Goal: Task Accomplishment & Management: Use online tool/utility

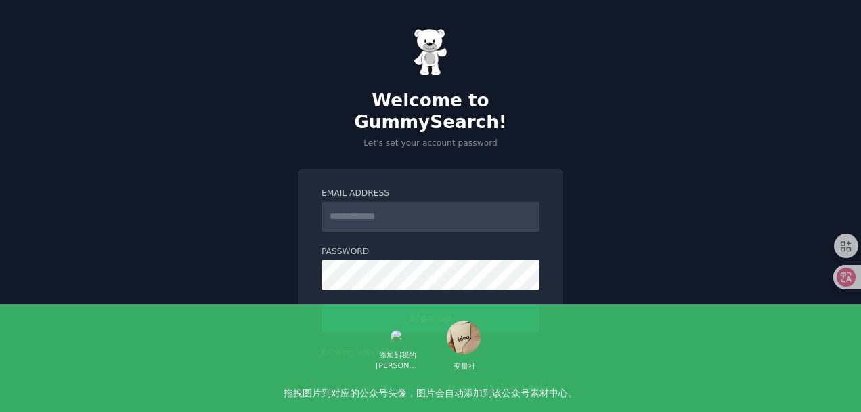
click at [367, 202] on input "Email Address" at bounding box center [431, 217] width 218 height 30
type input "**********"
click at [397, 304] on button "Sign up" at bounding box center [431, 318] width 218 height 28
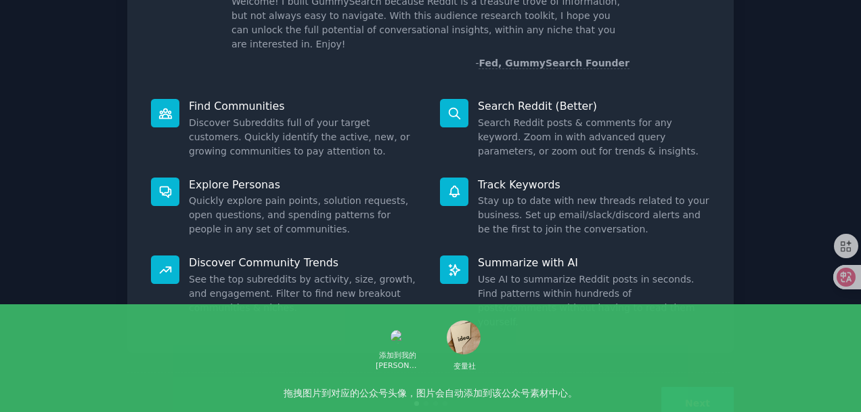
scroll to position [118, 0]
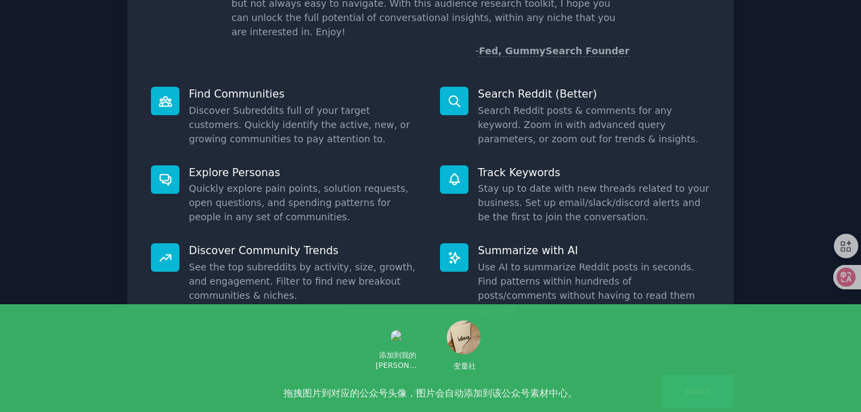
click at [704, 374] on button "Next" at bounding box center [698, 390] width 72 height 33
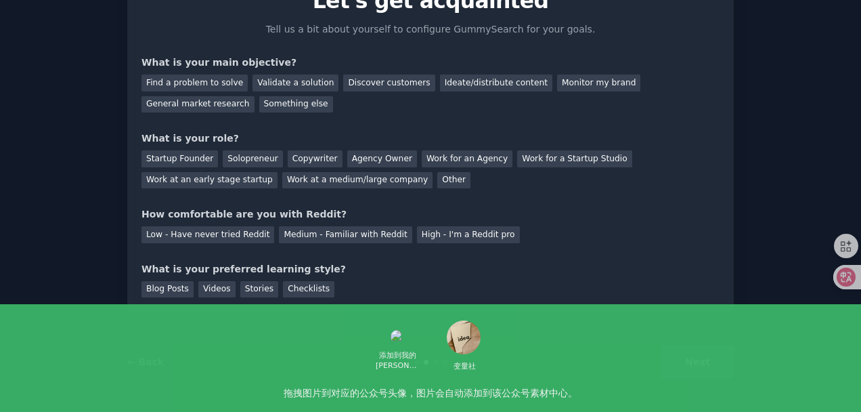
click at [704, 366] on div "Next" at bounding box center [633, 361] width 202 height 33
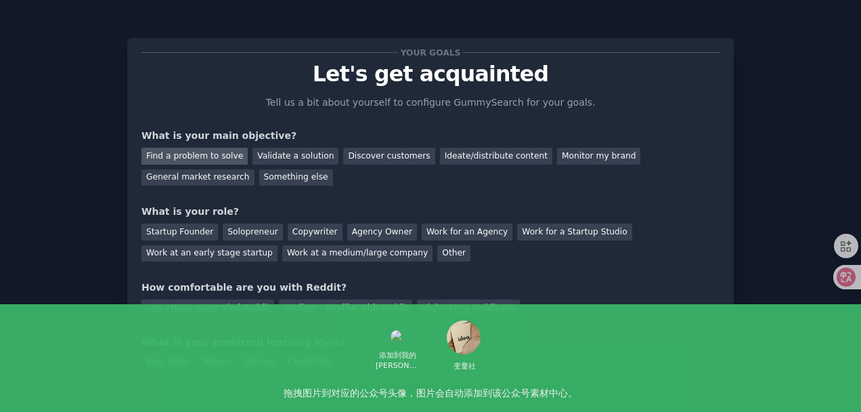
click at [216, 154] on div "Find a problem to solve" at bounding box center [195, 156] width 106 height 17
click at [349, 154] on div "Discover customers" at bounding box center [388, 156] width 91 height 17
click at [211, 158] on div "Find a problem to solve" at bounding box center [195, 156] width 106 height 17
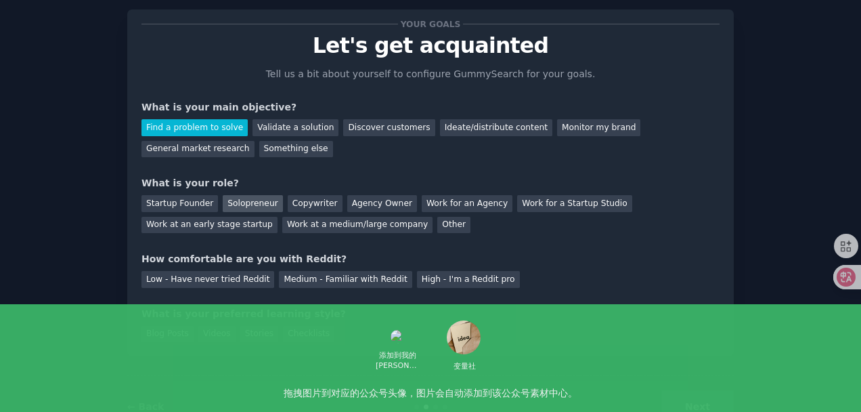
scroll to position [33, 0]
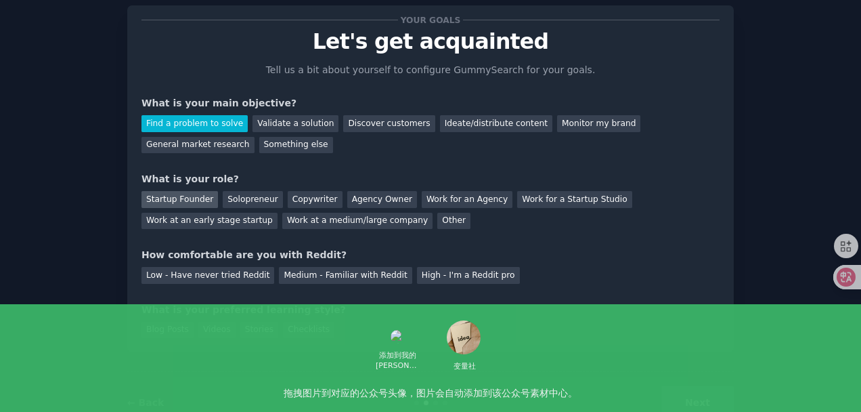
click at [174, 200] on div "Startup Founder" at bounding box center [180, 199] width 77 height 17
click at [239, 199] on div "Solopreneur" at bounding box center [253, 199] width 60 height 17
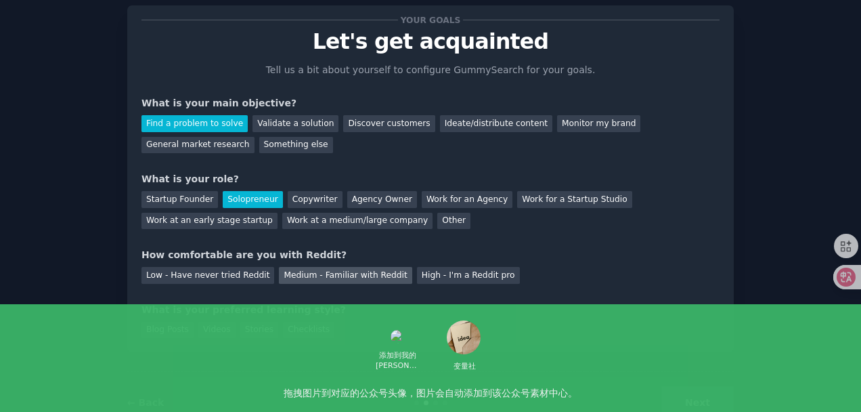
click at [355, 277] on div "Medium - Familiar with Reddit" at bounding box center [345, 275] width 133 height 17
click at [175, 326] on div "Blog Posts" at bounding box center [168, 330] width 52 height 17
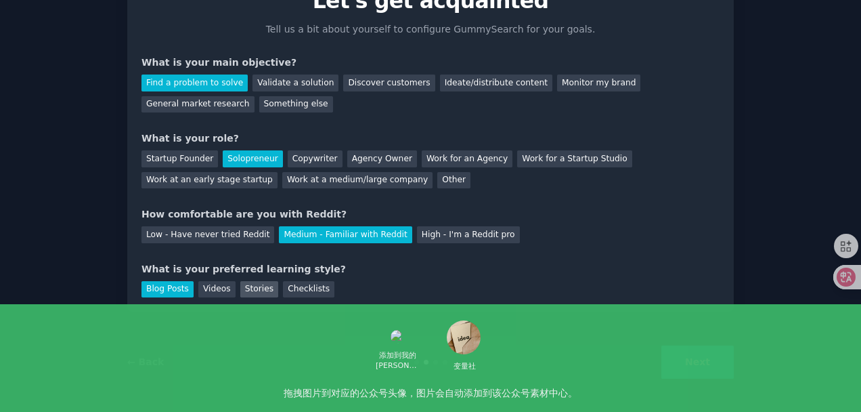
click at [263, 292] on div "Stories" at bounding box center [259, 289] width 38 height 17
click at [175, 290] on div "Blog Posts" at bounding box center [168, 289] width 52 height 17
click at [711, 369] on button "Next" at bounding box center [698, 361] width 72 height 33
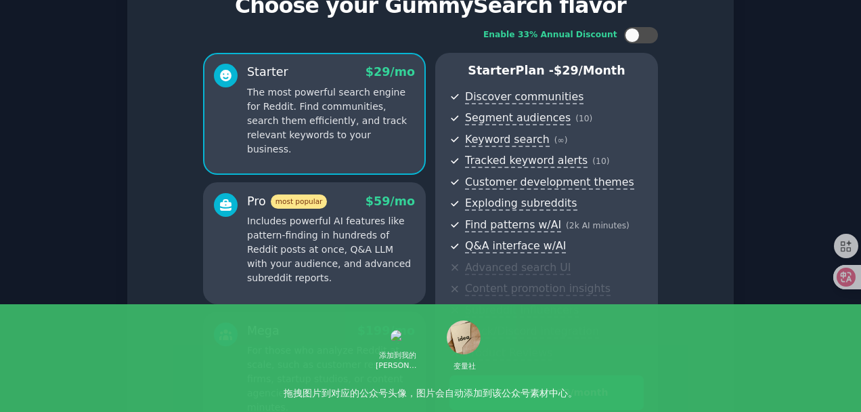
scroll to position [79, 0]
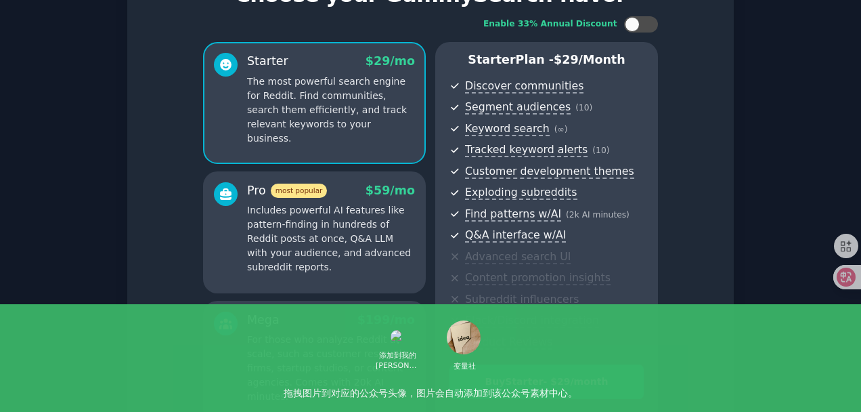
click at [397, 267] on p "Includes powerful AI features like pattern-finding in hundreds of Reddit posts …" at bounding box center [331, 238] width 168 height 71
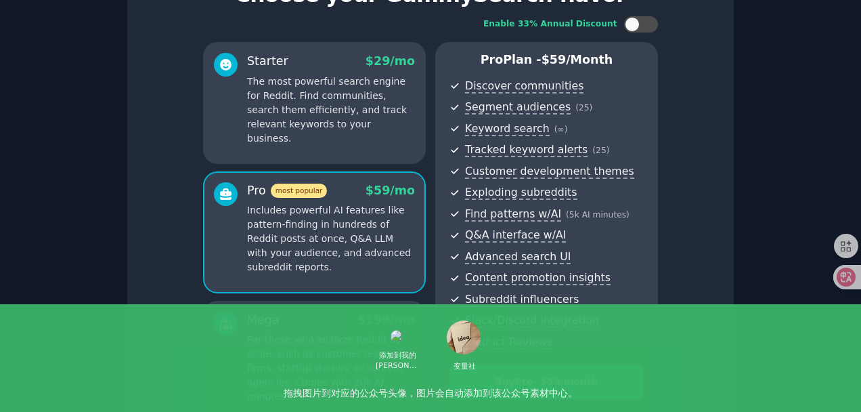
click at [359, 354] on p "For those who analyze Reddit at scale, such as customer research firms, startup…" at bounding box center [331, 367] width 168 height 71
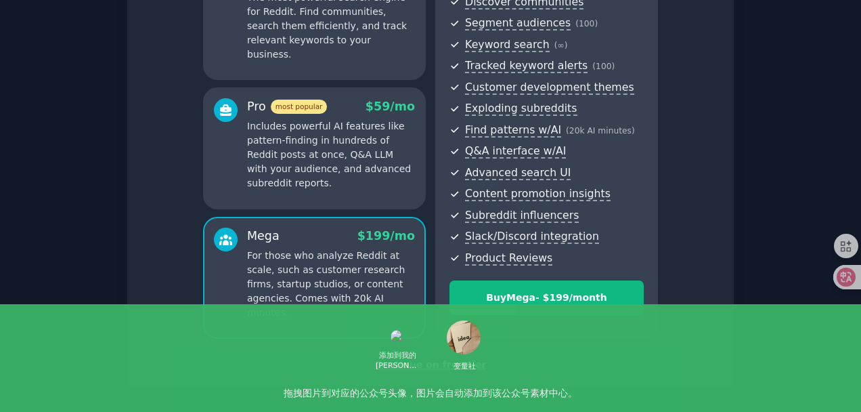
scroll to position [165, 0]
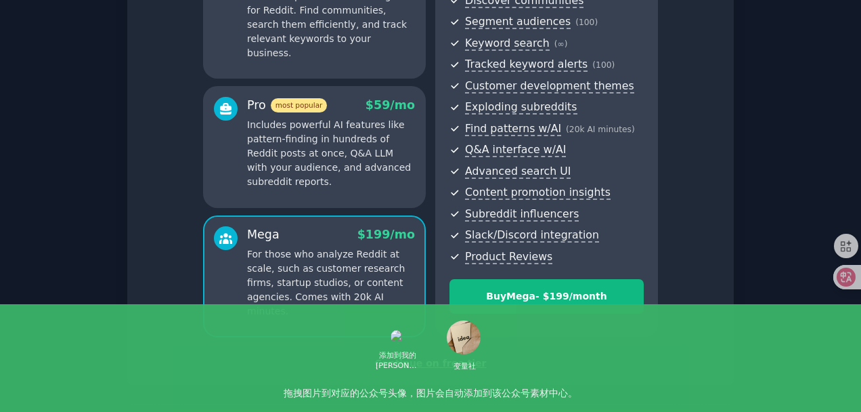
click at [418, 364] on div "Continue on free tier" at bounding box center [431, 363] width 578 height 14
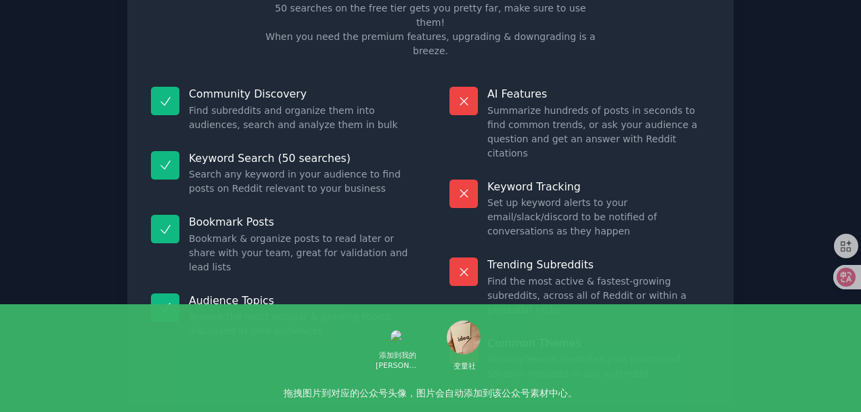
scroll to position [116, 0]
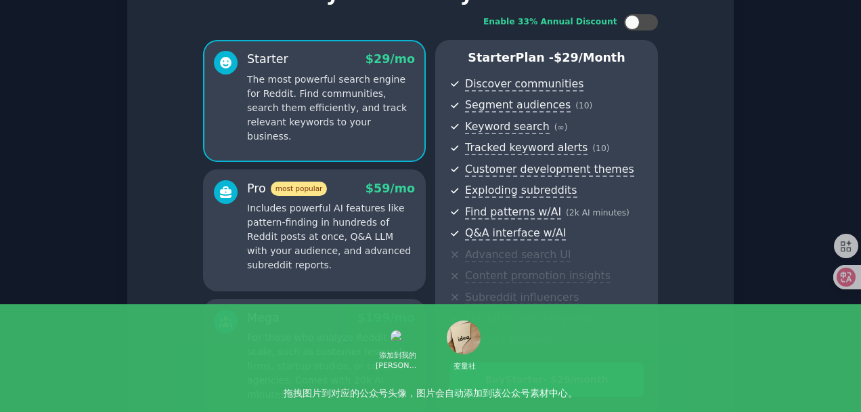
scroll to position [79, 0]
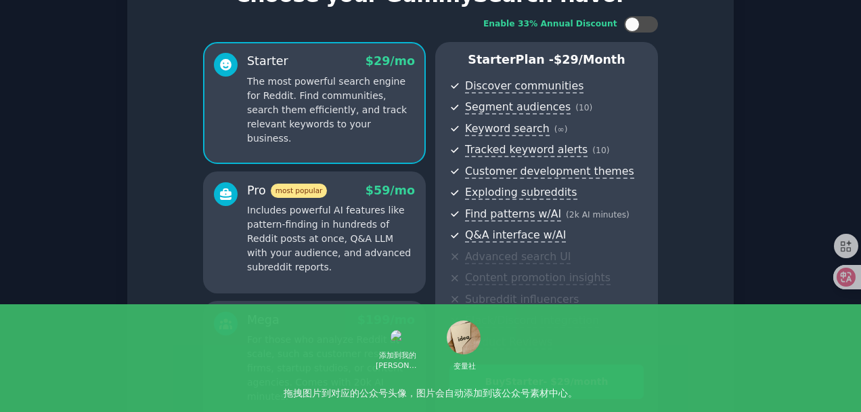
click at [333, 267] on p "Includes powerful AI features like pattern-finding in hundreds of Reddit posts …" at bounding box center [331, 238] width 168 height 71
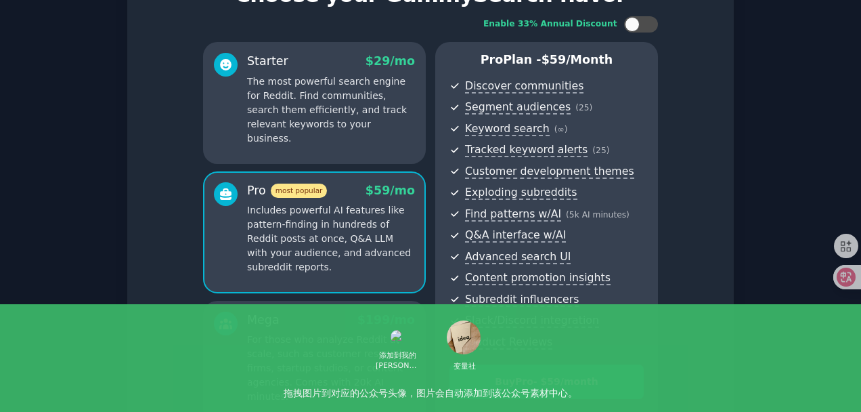
click at [341, 154] on div "Starter $ 29 /mo The most powerful search engine for Reddit. Find communities, …" at bounding box center [314, 103] width 223 height 122
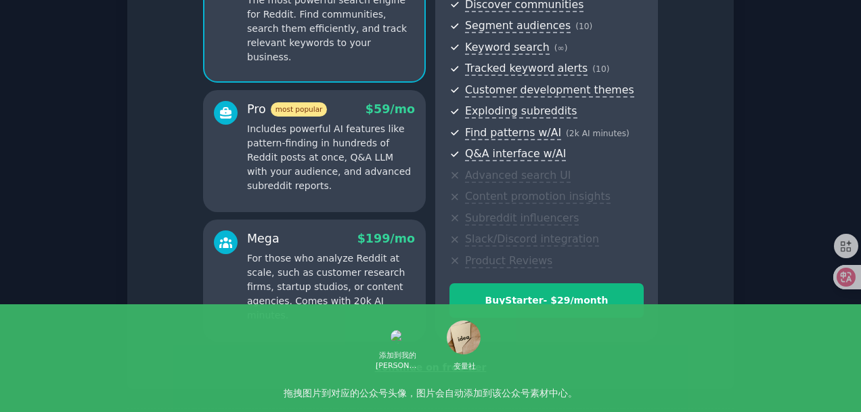
scroll to position [163, 0]
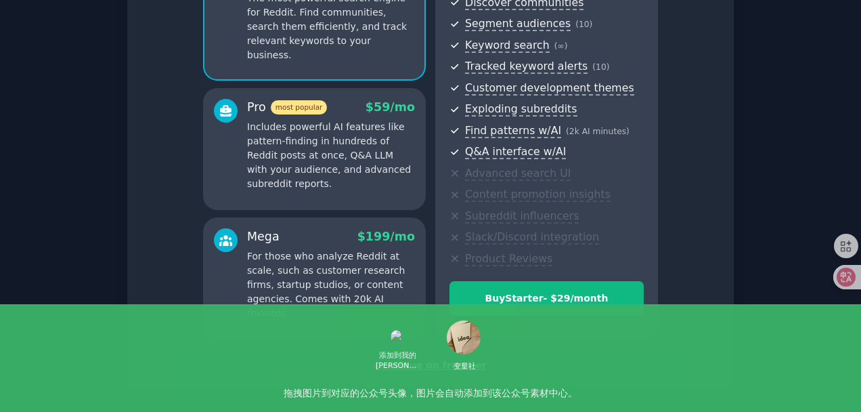
click at [460, 363] on div "Continue on free tier" at bounding box center [431, 365] width 578 height 14
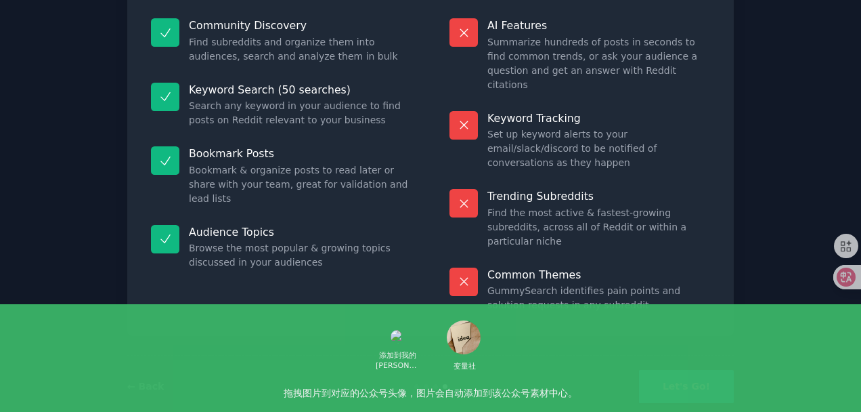
scroll to position [116, 0]
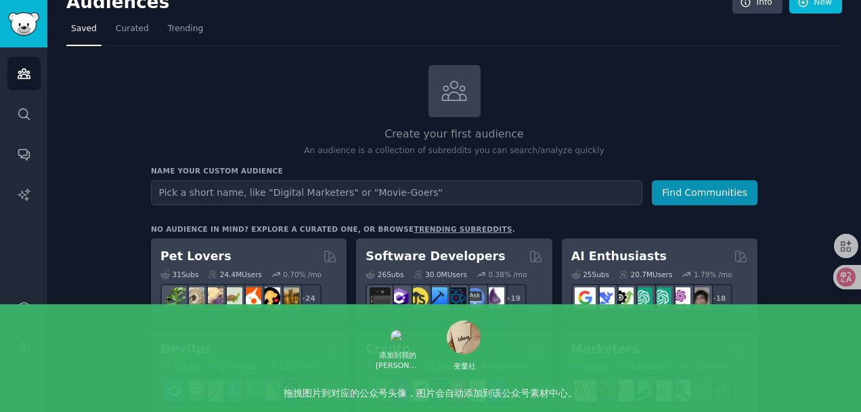
scroll to position [24, 0]
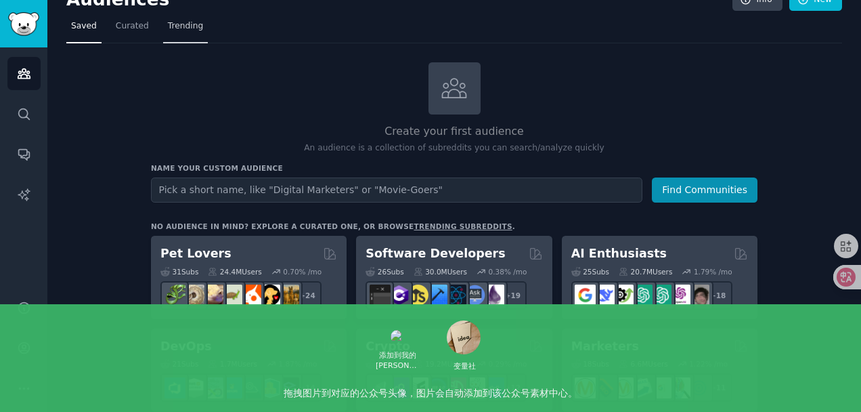
click at [174, 31] on span "Trending" at bounding box center [185, 26] width 35 height 12
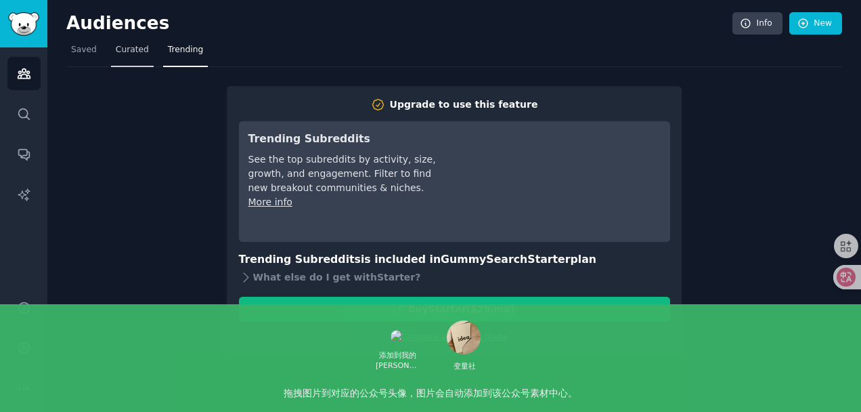
click at [123, 47] on span "Curated" at bounding box center [132, 50] width 33 height 12
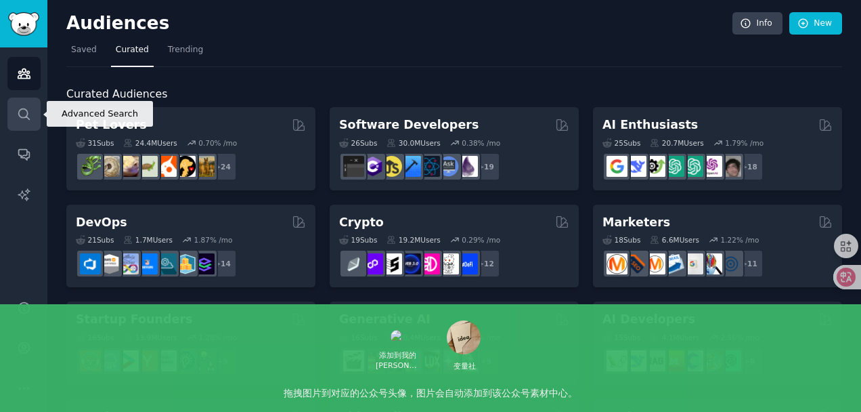
click at [26, 110] on icon "Sidebar" at bounding box center [24, 114] width 14 height 14
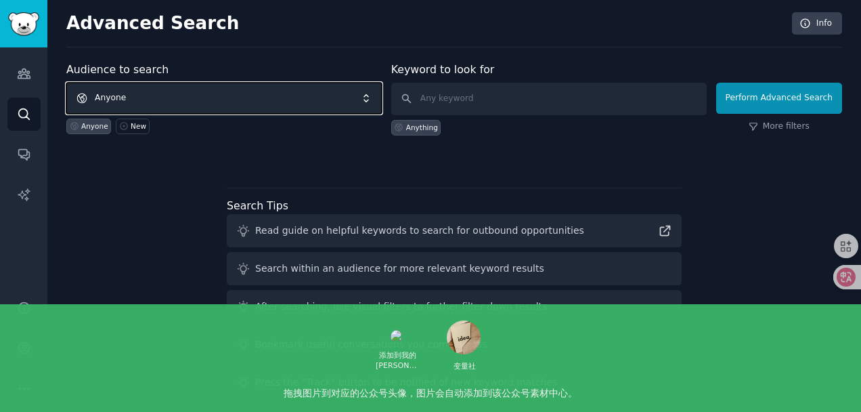
click at [290, 102] on span "Anyone" at bounding box center [224, 98] width 316 height 31
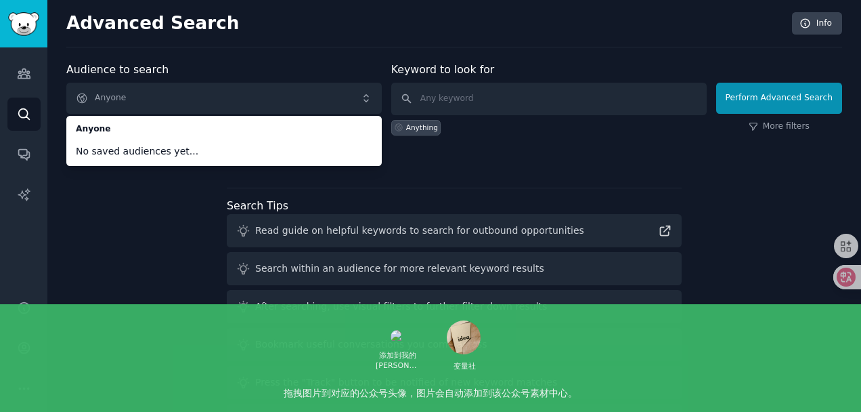
click at [171, 213] on div "Audience to search Anyone Anyone No saved audiences yet... Anyone New Keyword t…" at bounding box center [454, 252] width 776 height 381
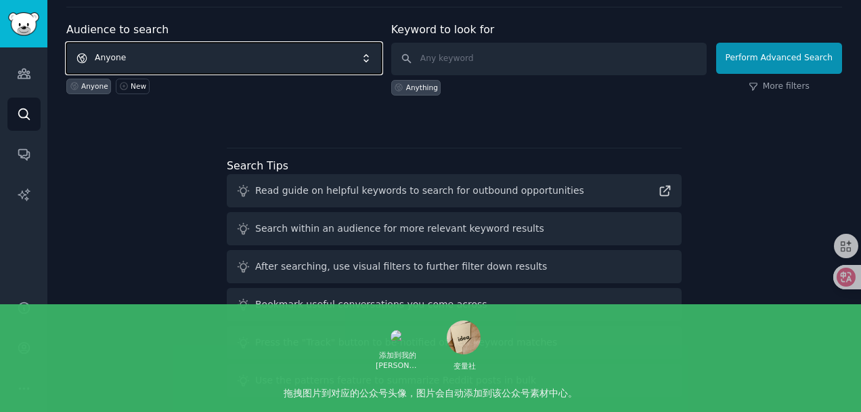
scroll to position [45, 0]
